Goal: Task Accomplishment & Management: Use online tool/utility

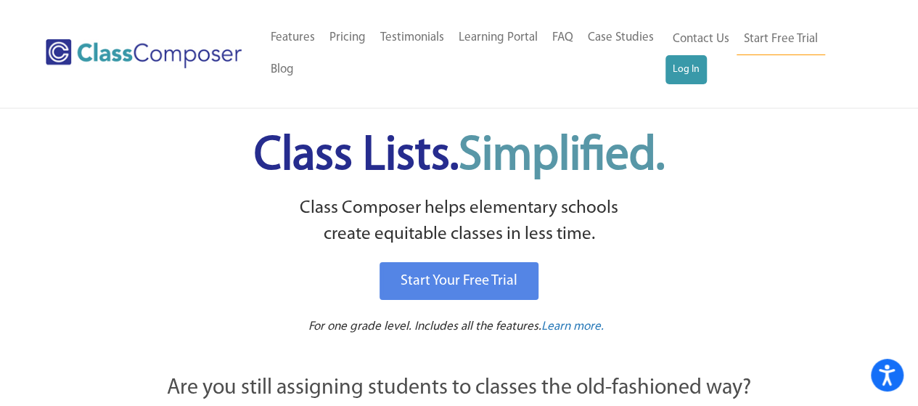
scroll to position [51, 0]
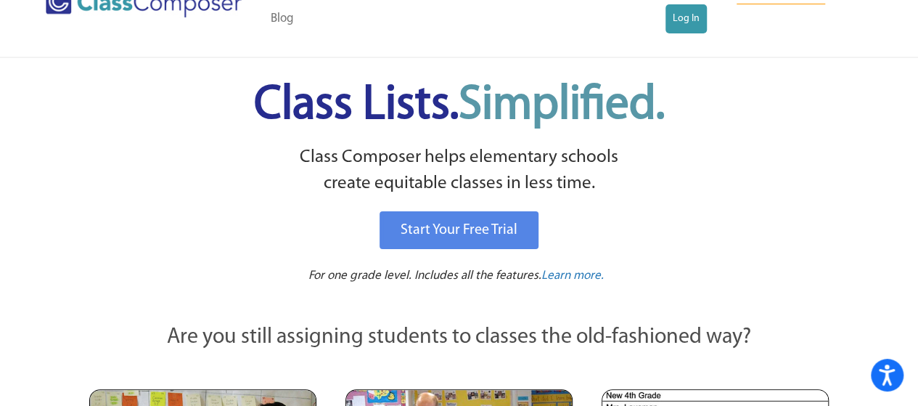
click at [686, 36] on div "Menu Home Old Features Pricing Testimonials Learning Portal FAQ Case Studies Bl…" at bounding box center [459, 2] width 826 height 107
click at [680, 16] on link "Log In" at bounding box center [685, 18] width 41 height 29
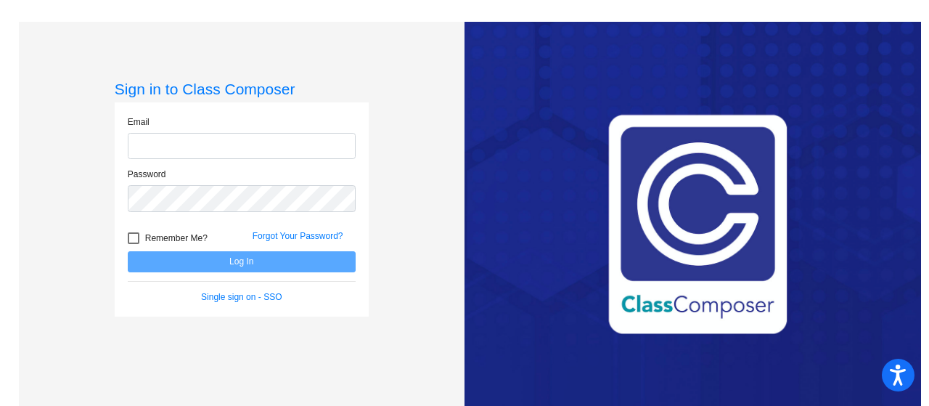
type input "[EMAIL_ADDRESS][DOMAIN_NAME]"
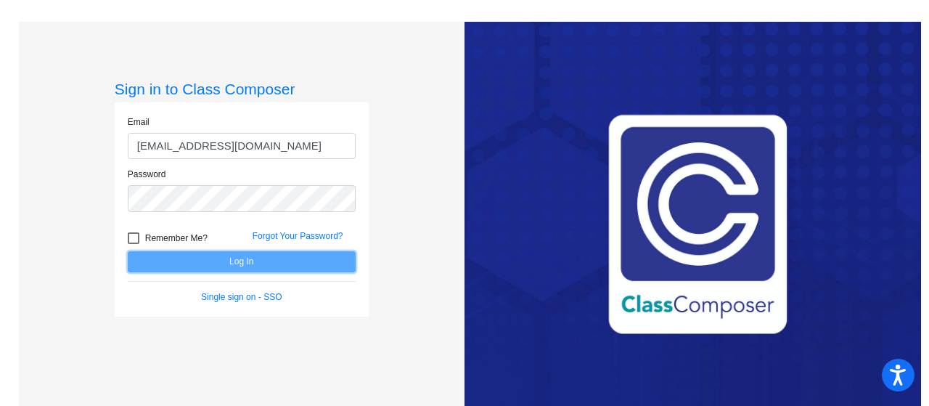
click at [173, 260] on button "Log In" at bounding box center [242, 261] width 228 height 21
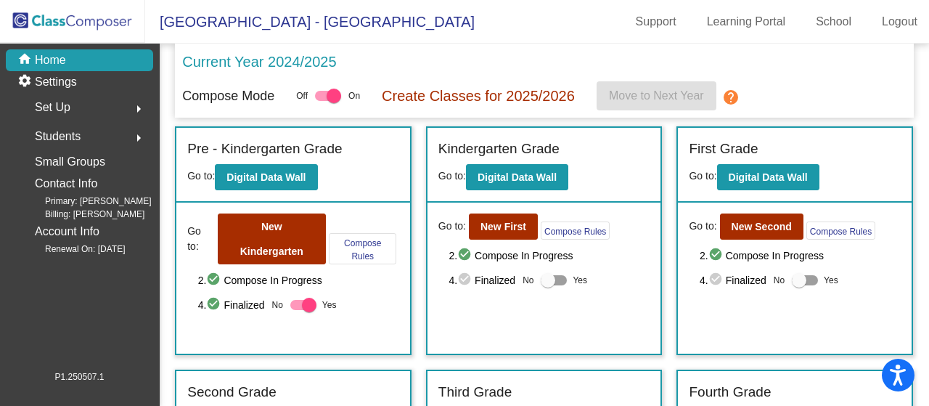
click at [67, 134] on span "Students" at bounding box center [58, 136] width 46 height 20
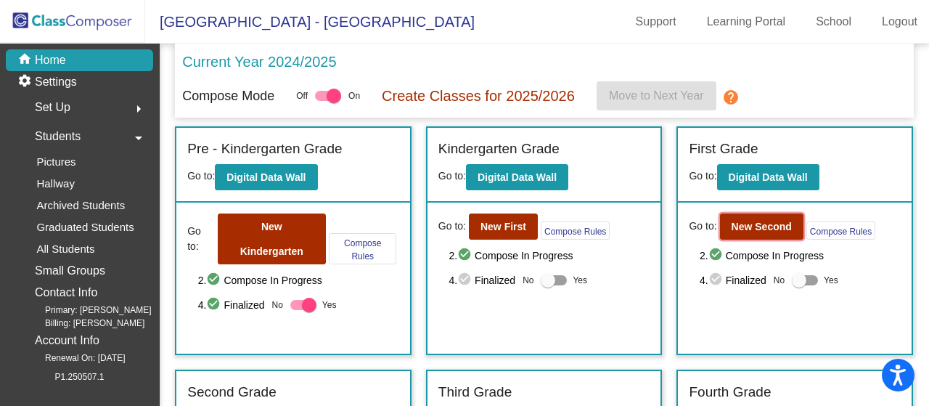
click at [746, 229] on b "New Second" at bounding box center [761, 227] width 60 height 12
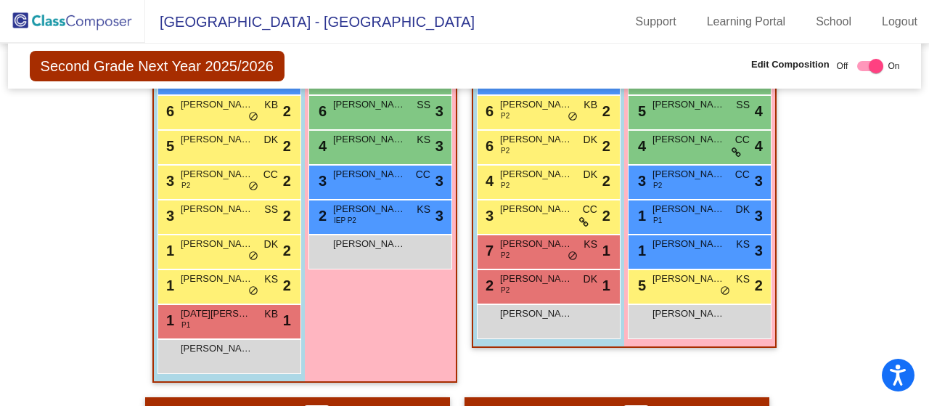
scroll to position [619, 0]
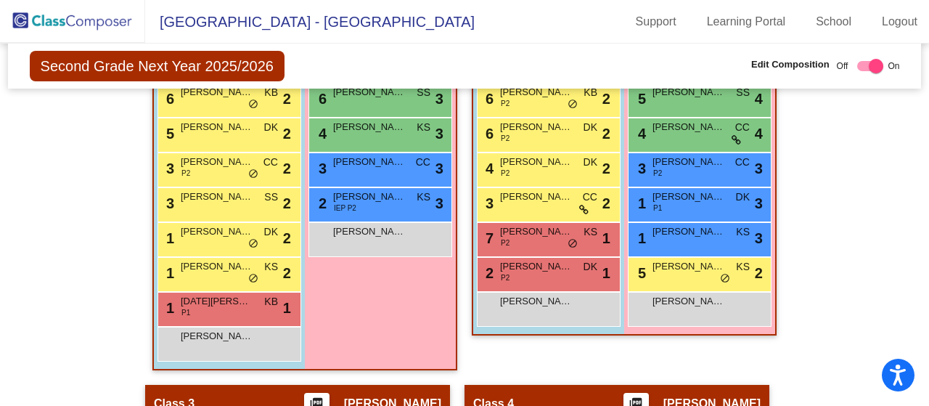
click at [229, 302] on span "[DATE][PERSON_NAME]" at bounding box center [217, 301] width 73 height 15
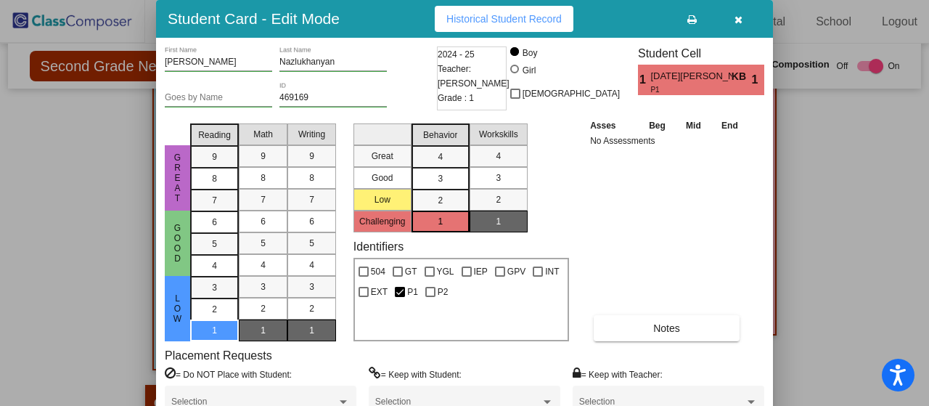
click at [844, 184] on div at bounding box center [464, 203] width 929 height 406
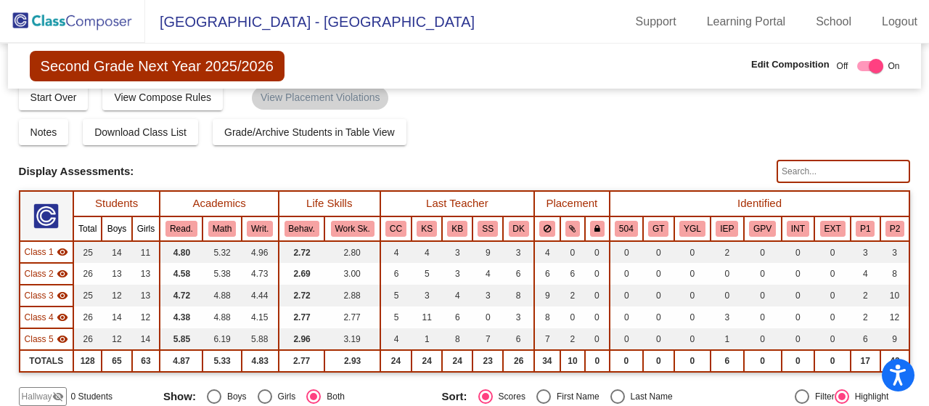
scroll to position [0, 0]
